Goal: Information Seeking & Learning: Learn about a topic

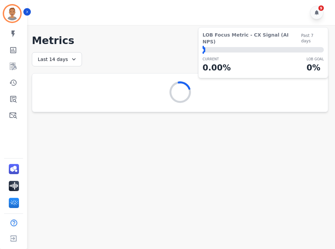
click at [73, 58] on icon at bounding box center [73, 59] width 7 height 7
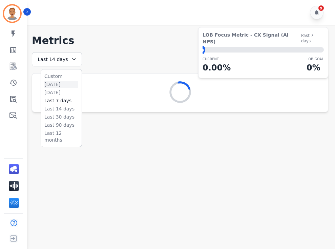
click at [59, 83] on li "[DATE]" at bounding box center [61, 84] width 34 height 7
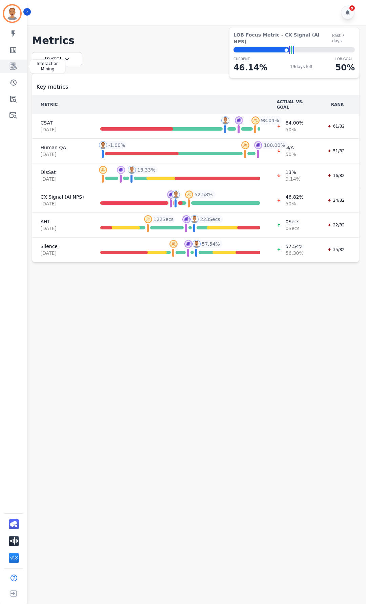
click at [15, 66] on icon "Sidebar" at bounding box center [13, 66] width 7 height 7
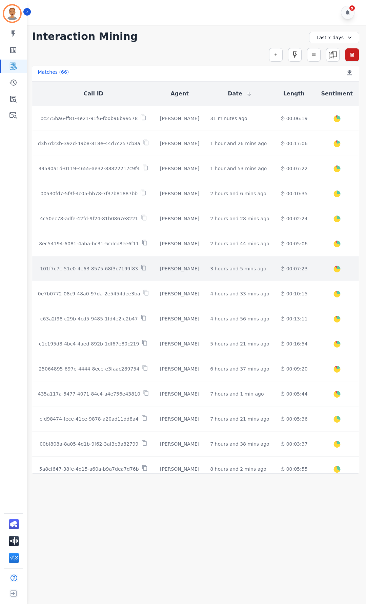
click at [275, 249] on td "00:07:23" at bounding box center [294, 268] width 38 height 25
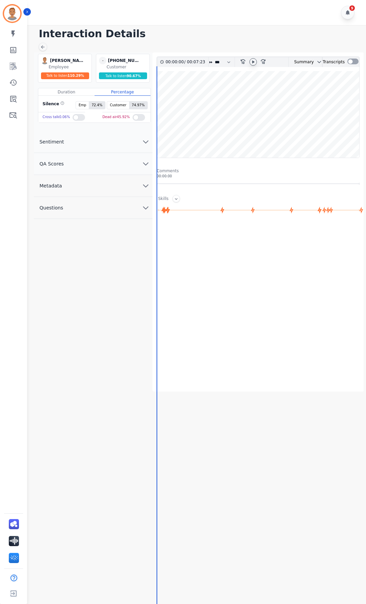
click at [255, 62] on icon at bounding box center [252, 61] width 5 height 5
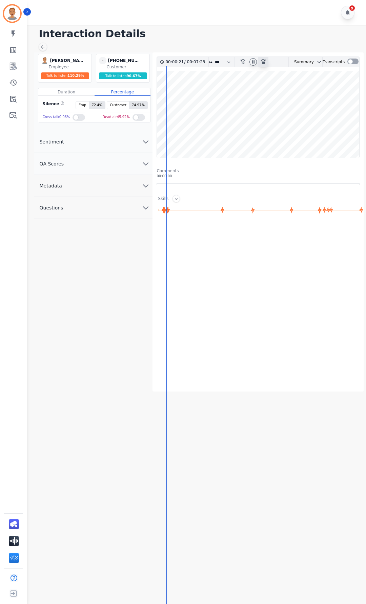
click at [264, 60] on icon at bounding box center [262, 61] width 5 height 5
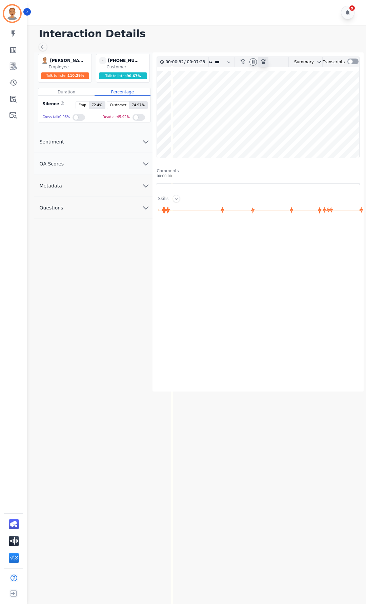
click at [264, 60] on icon at bounding box center [262, 61] width 5 height 5
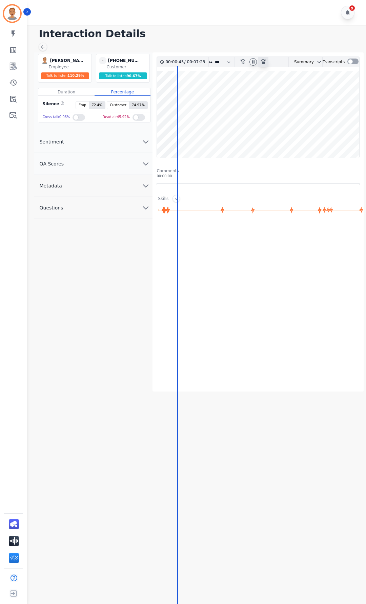
click at [264, 60] on icon at bounding box center [262, 61] width 5 height 5
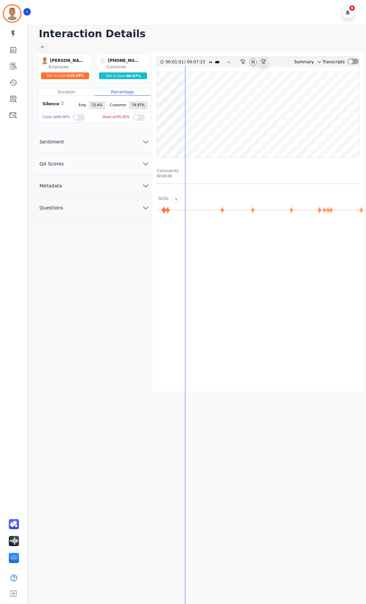
click at [259, 62] on div "fast-forward-10" at bounding box center [263, 62] width 10 height 10
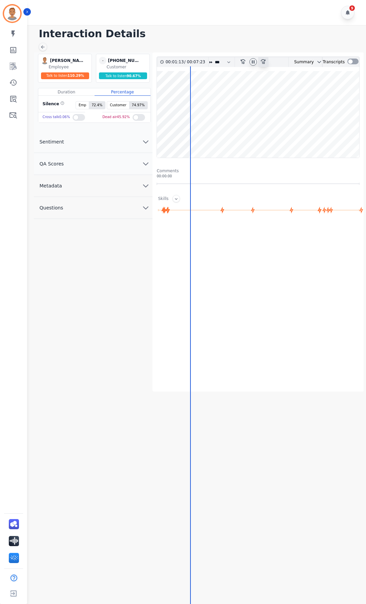
click at [259, 62] on div "fast-forward-10" at bounding box center [263, 62] width 10 height 10
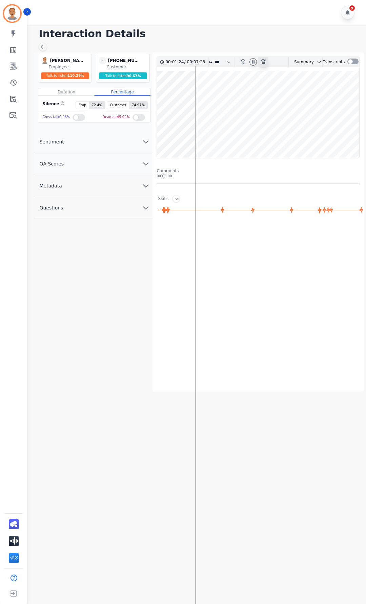
click at [259, 62] on div "fast-forward-10" at bounding box center [263, 62] width 10 height 10
click at [260, 61] on icon "fast-forward-10" at bounding box center [262, 61] width 5 height 5
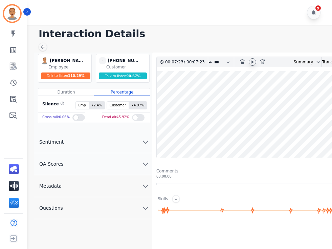
click at [76, 119] on div at bounding box center [78, 117] width 13 height 7
click at [134, 116] on div at bounding box center [138, 117] width 13 height 7
click at [144, 141] on icon "chevron down" at bounding box center [146, 142] width 8 height 8
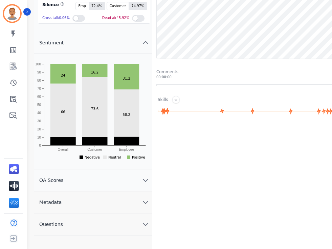
scroll to position [102, 0]
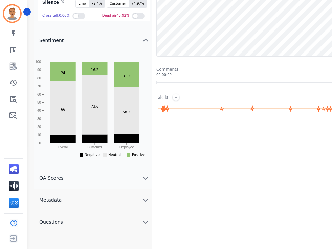
click at [136, 178] on button "QA Scores" at bounding box center [93, 178] width 119 height 22
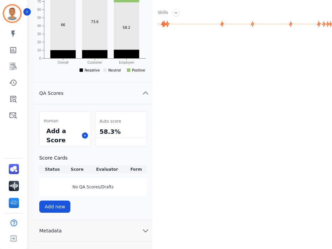
scroll to position [201, 0]
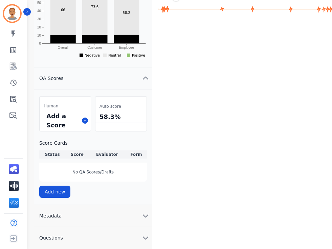
click at [146, 213] on icon "chevron down" at bounding box center [146, 216] width 8 height 8
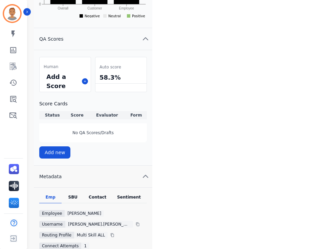
scroll to position [287, 0]
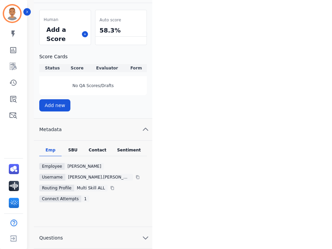
click at [150, 239] on button "Questions" at bounding box center [93, 238] width 119 height 22
click at [144, 237] on icon "chevron up" at bounding box center [146, 238] width 8 height 8
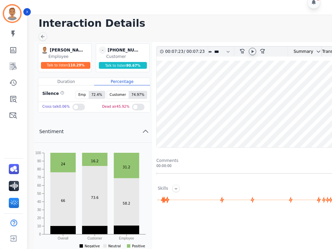
scroll to position [0, 0]
